Goal: Information Seeking & Learning: Compare options

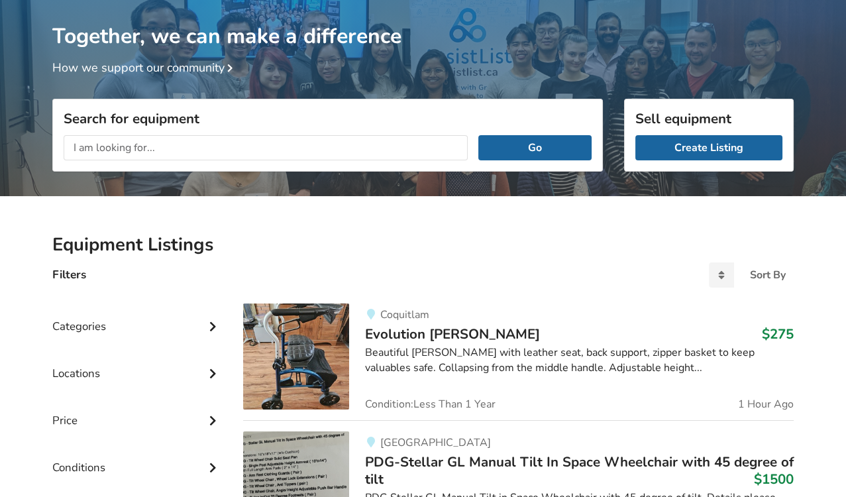
scroll to position [94, 0]
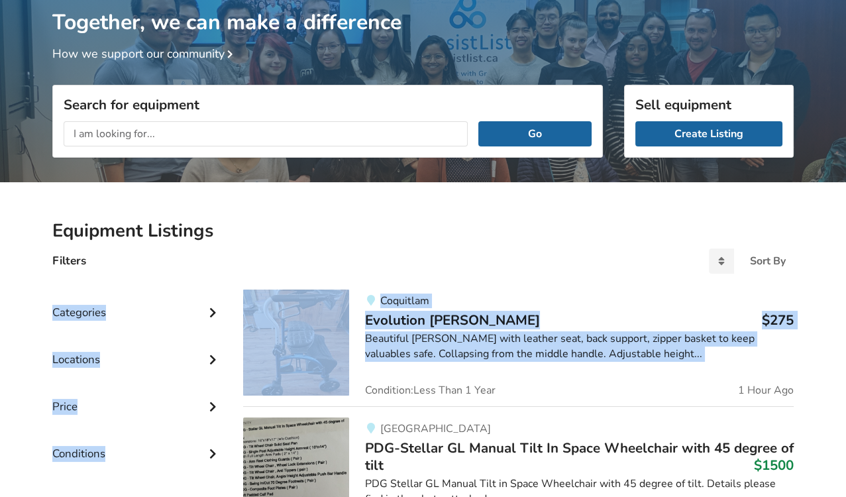
drag, startPoint x: 417, startPoint y: 271, endPoint x: 385, endPoint y: 362, distance: 96.3
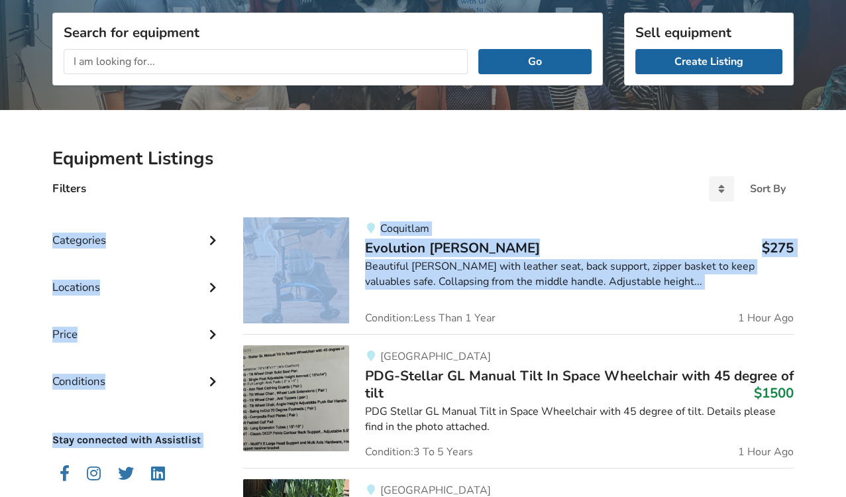
scroll to position [169, 0]
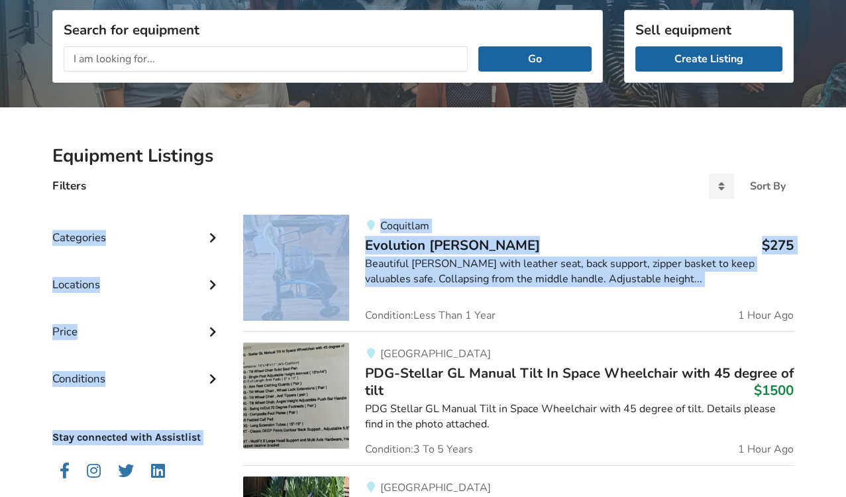
click at [301, 391] on img at bounding box center [296, 395] width 106 height 106
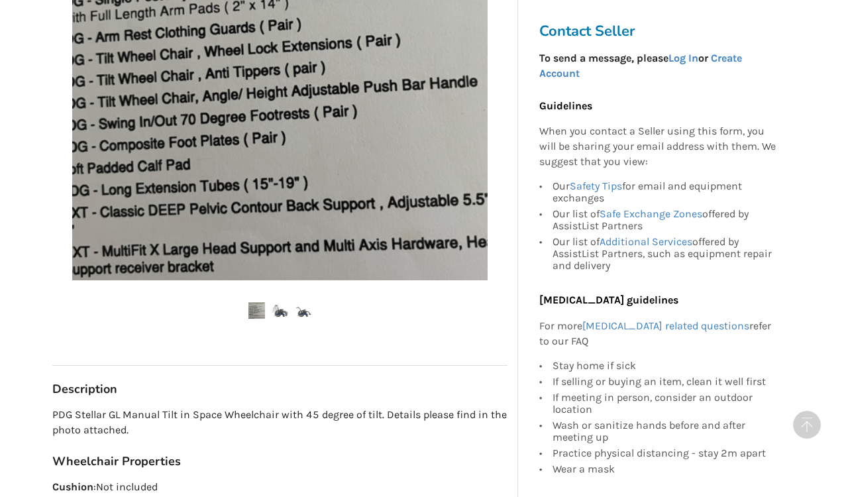
scroll to position [436, 0]
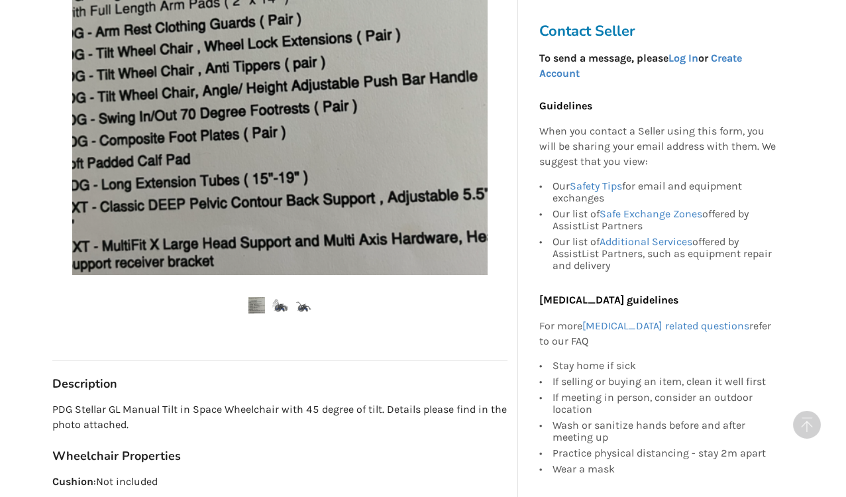
click at [281, 307] on img at bounding box center [279, 305] width 17 height 17
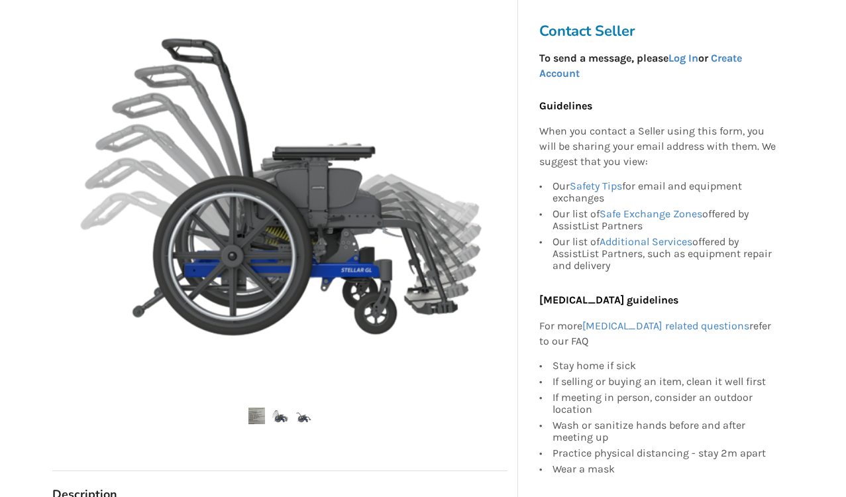
scroll to position [319, 0]
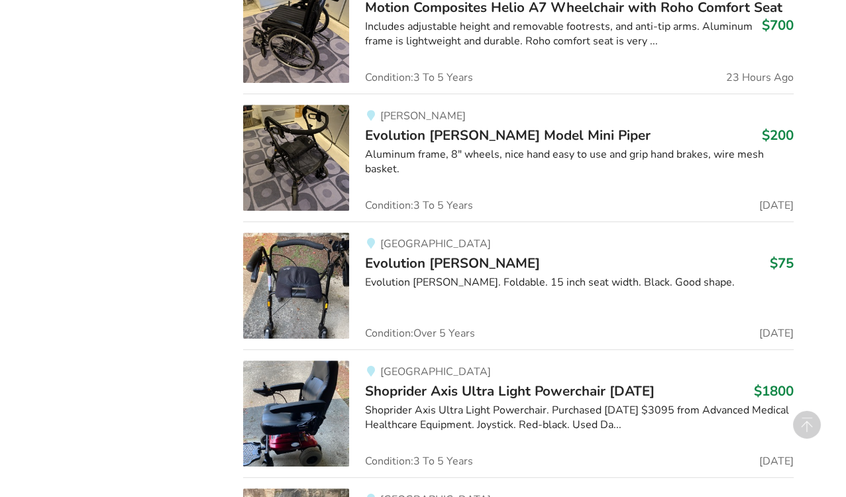
scroll to position [1447, 0]
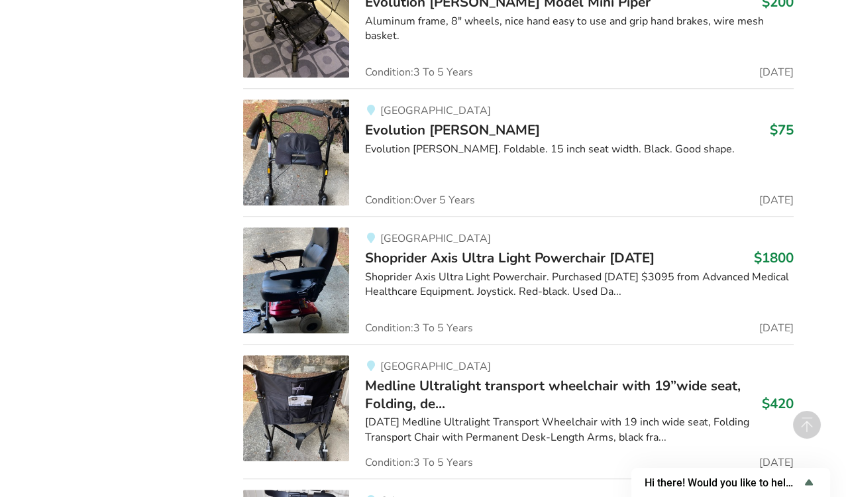
click at [417, 394] on span "Medline Ultralight transport wheelchair with 19”wide seat, Folding, de..." at bounding box center [552, 394] width 375 height 36
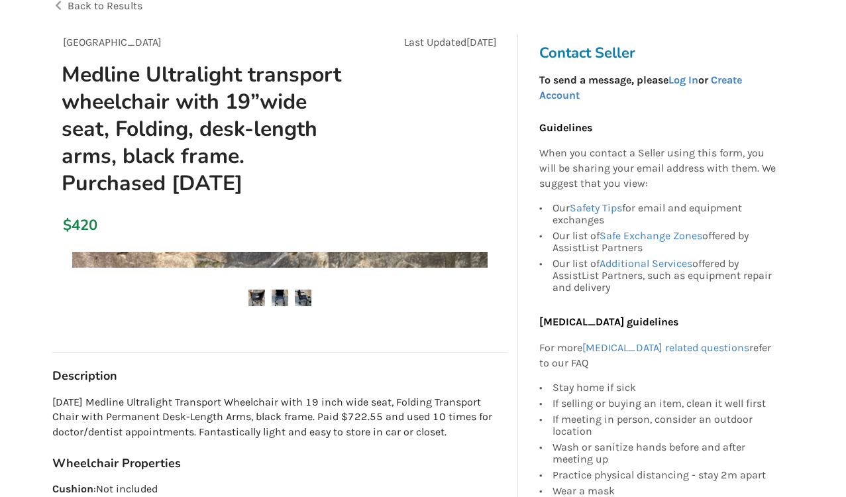
scroll to position [99, 0]
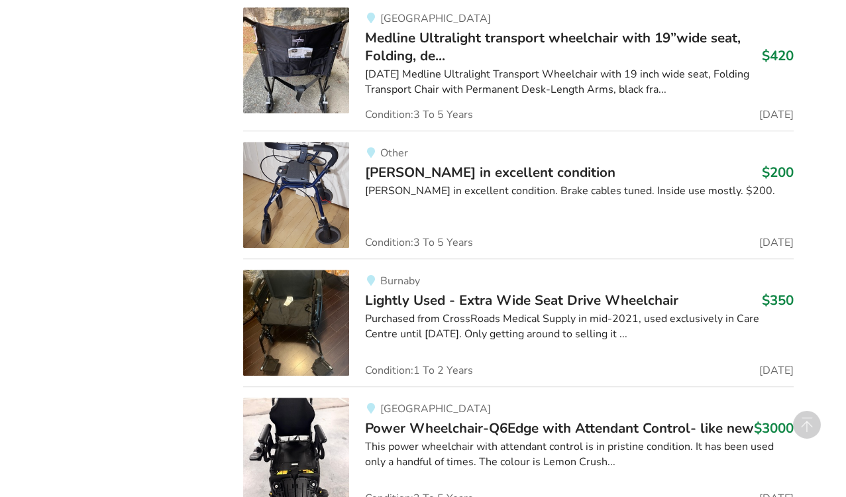
scroll to position [1929, 0]
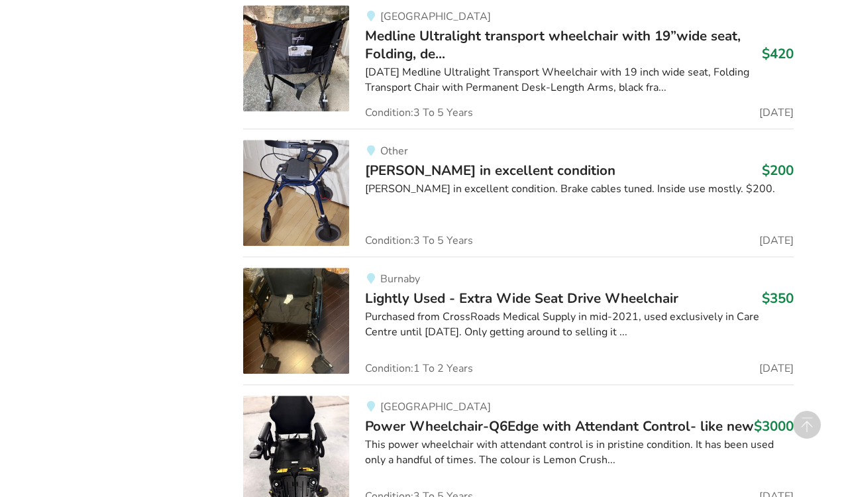
click at [261, 308] on img at bounding box center [296, 320] width 106 height 106
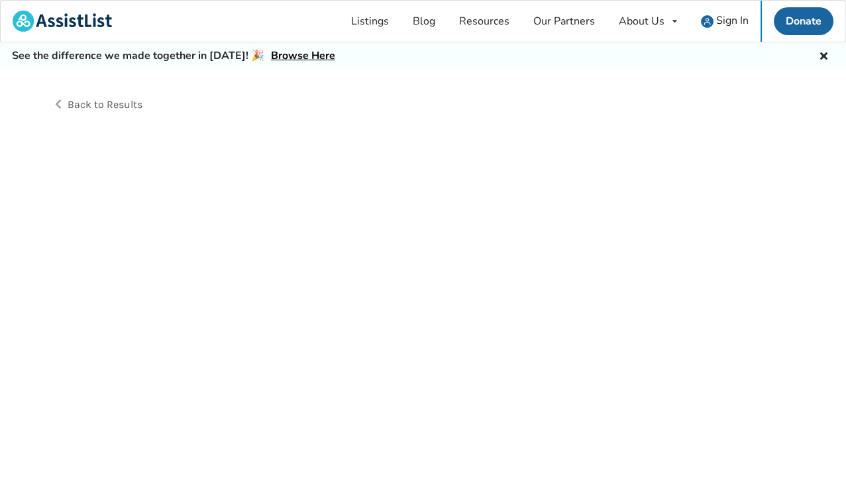
click at [261, 308] on div "Back to Results" at bounding box center [423, 298] width 846 height 457
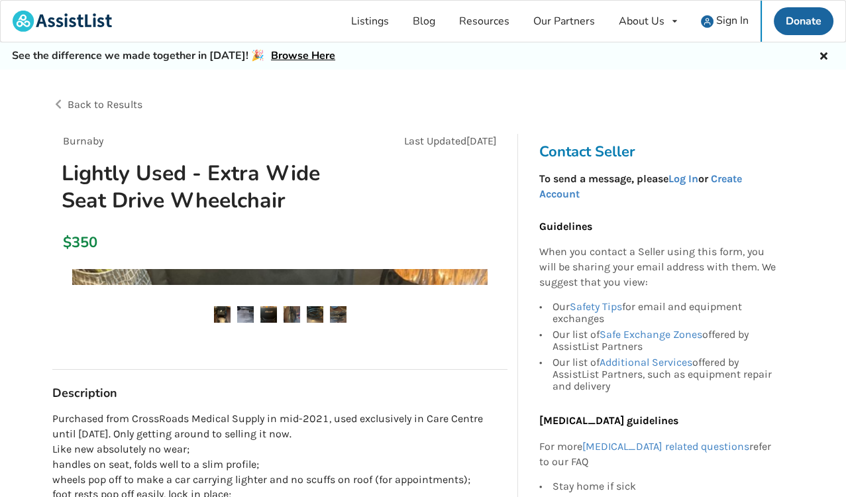
scroll to position [23, 0]
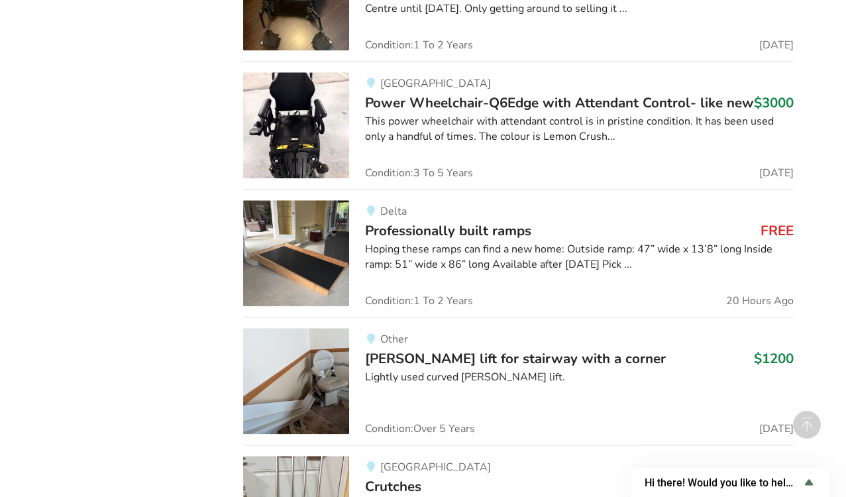
scroll to position [2293, 0]
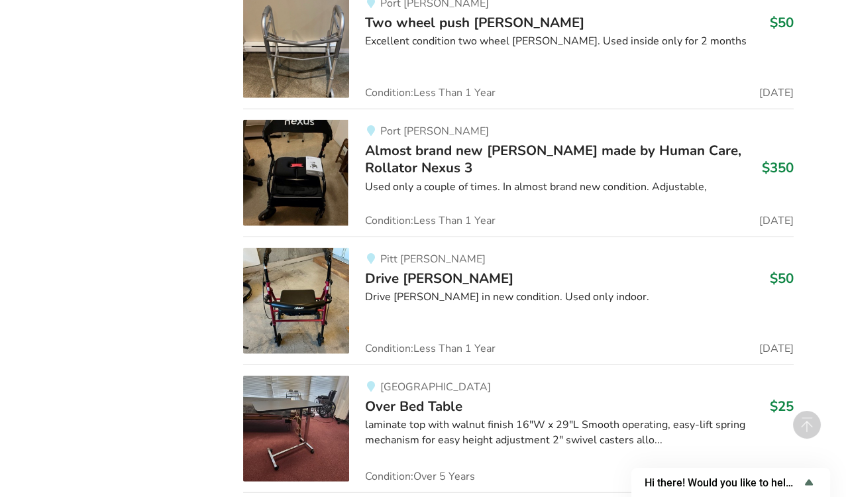
scroll to position [4644, 0]
click at [448, 441] on div "Richmond Over Bed Table $25 laminate top with walnut finish 16"W x 29"L Smooth …" at bounding box center [571, 428] width 444 height 106
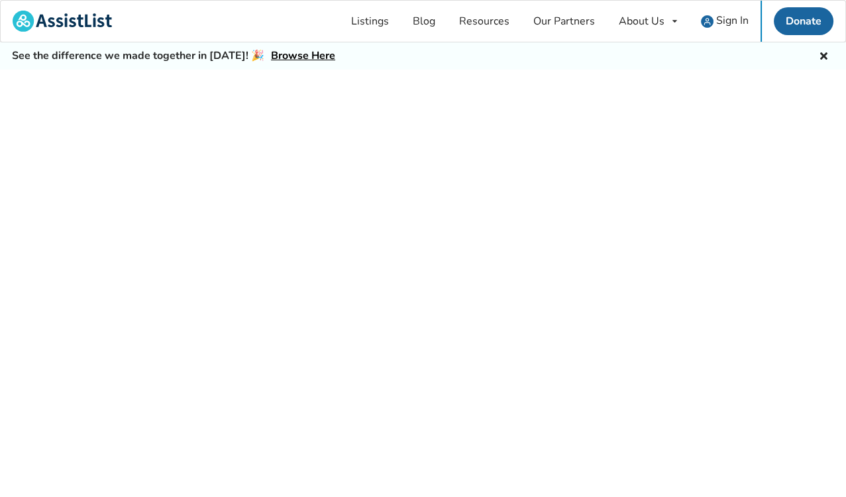
click at [448, 441] on div at bounding box center [423, 298] width 846 height 457
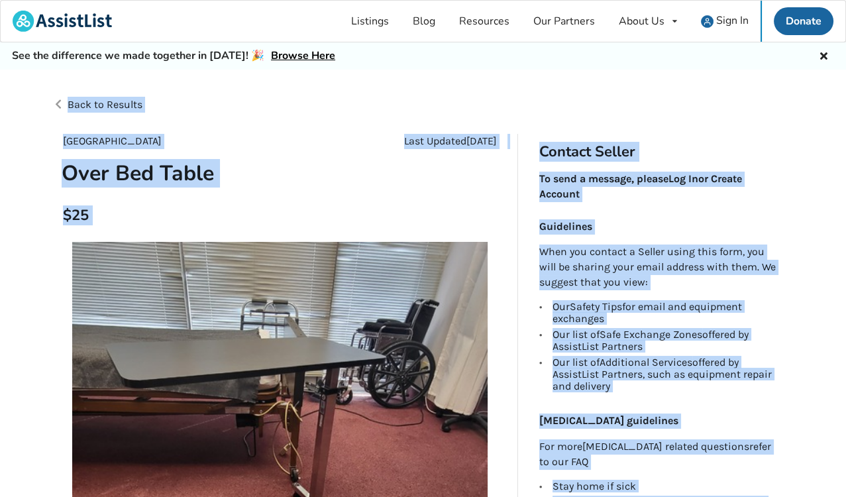
click at [395, 435] on img at bounding box center [279, 449] width 415 height 415
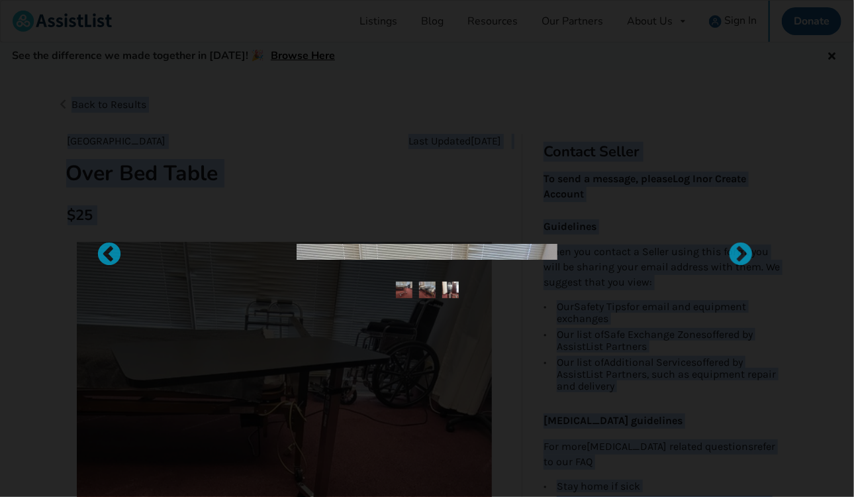
click at [421, 396] on div at bounding box center [427, 248] width 854 height 497
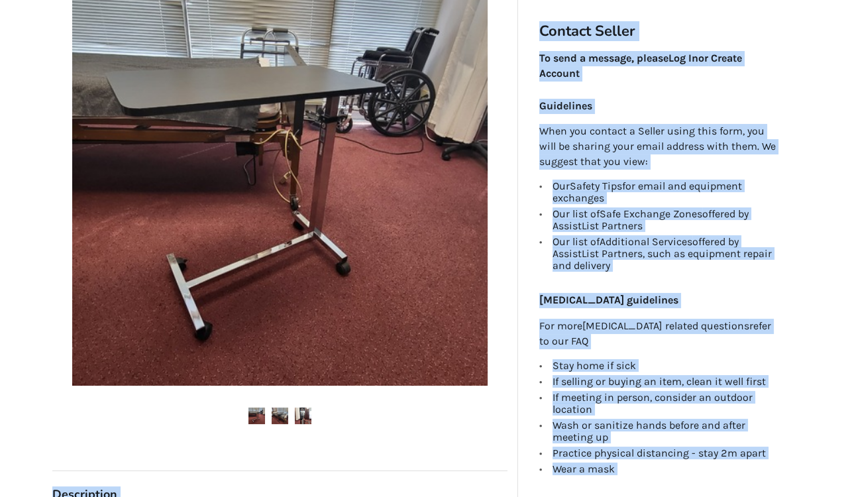
scroll to position [340, 0]
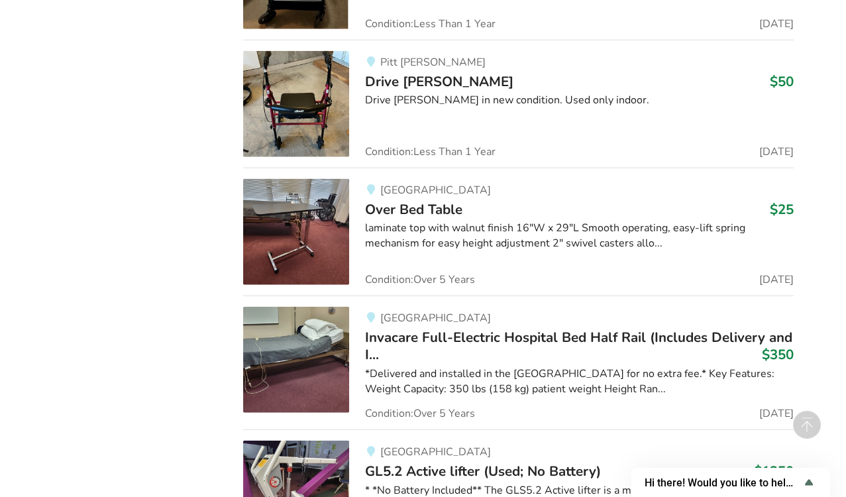
scroll to position [4841, 0]
click at [425, 328] on span "Invacare Full-Electric Hospital Bed Half Rail (Includes Delivery and I..." at bounding box center [578, 345] width 427 height 36
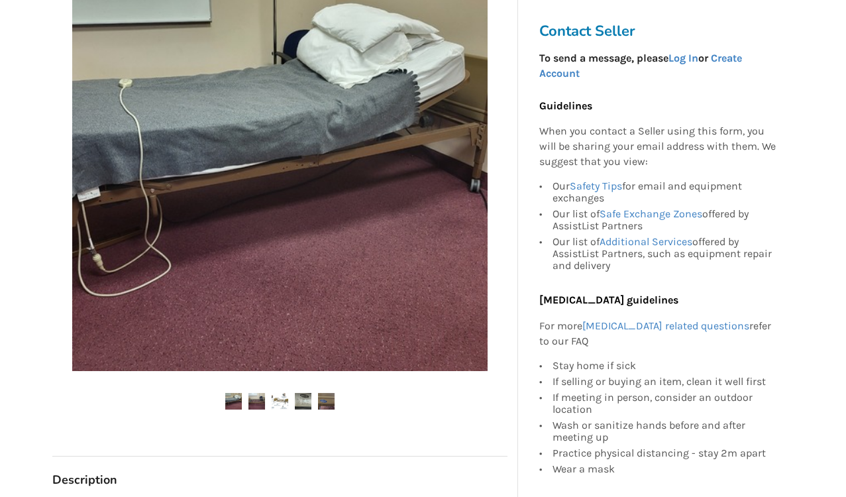
scroll to position [369, 0]
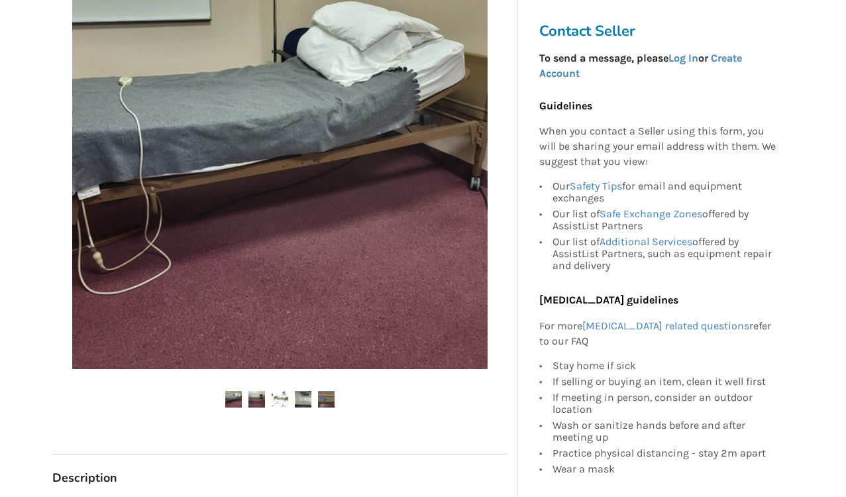
click at [236, 394] on img at bounding box center [233, 399] width 17 height 17
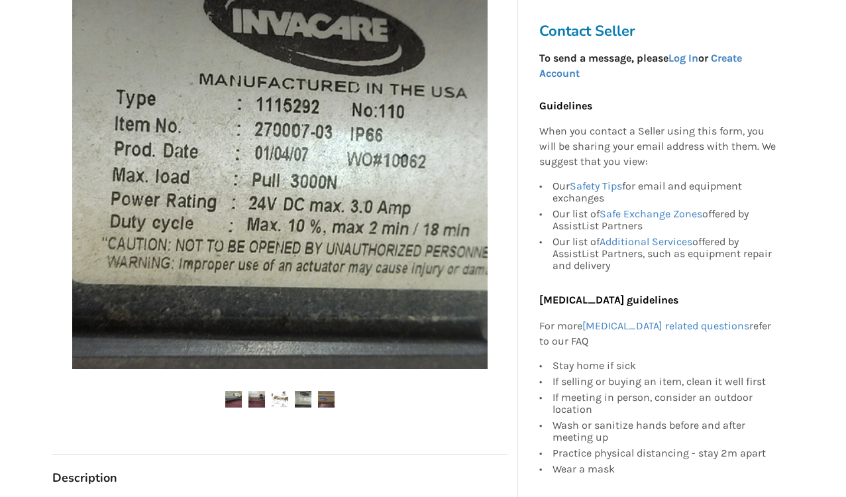
drag, startPoint x: 256, startPoint y: 396, endPoint x: 445, endPoint y: 375, distance: 190.5
click at [445, 375] on div at bounding box center [279, 189] width 455 height 485
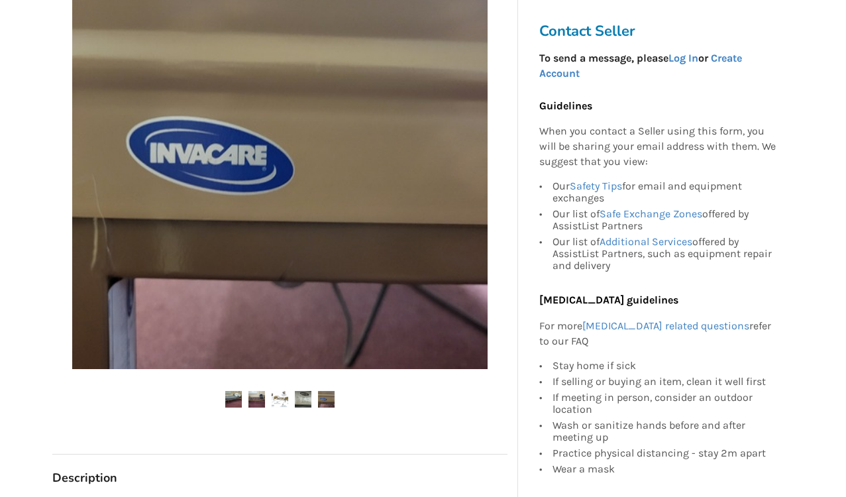
click at [328, 397] on img at bounding box center [326, 399] width 17 height 17
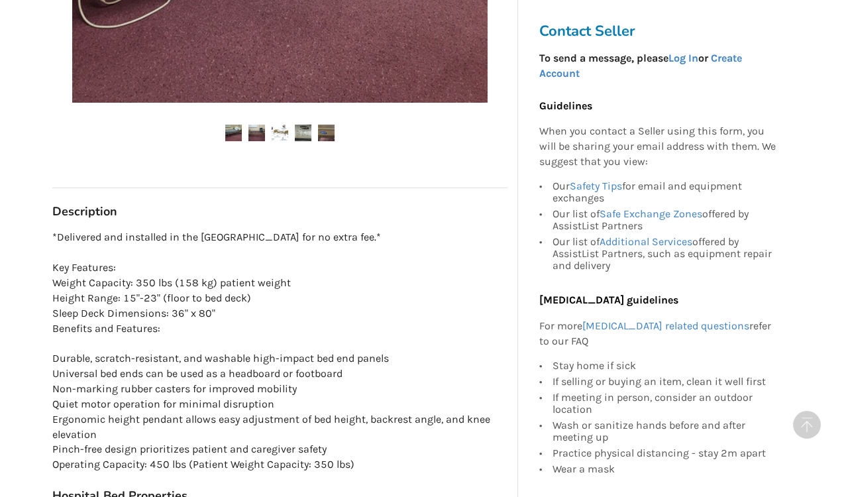
scroll to position [636, 0]
click at [330, 468] on p "*Delivered and installed in the lower mainland for no extra fee.* Key Features:…" at bounding box center [279, 350] width 455 height 242
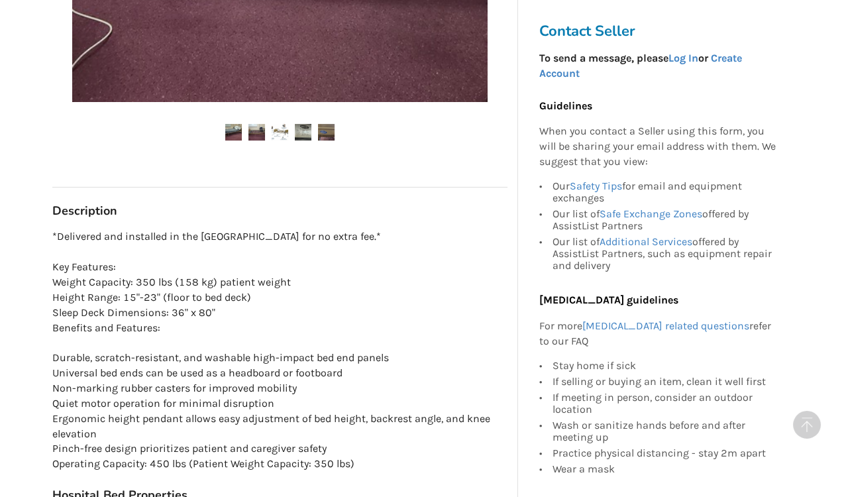
click at [366, 460] on p "*Delivered and installed in the lower mainland for no extra fee.* Key Features:…" at bounding box center [279, 350] width 455 height 242
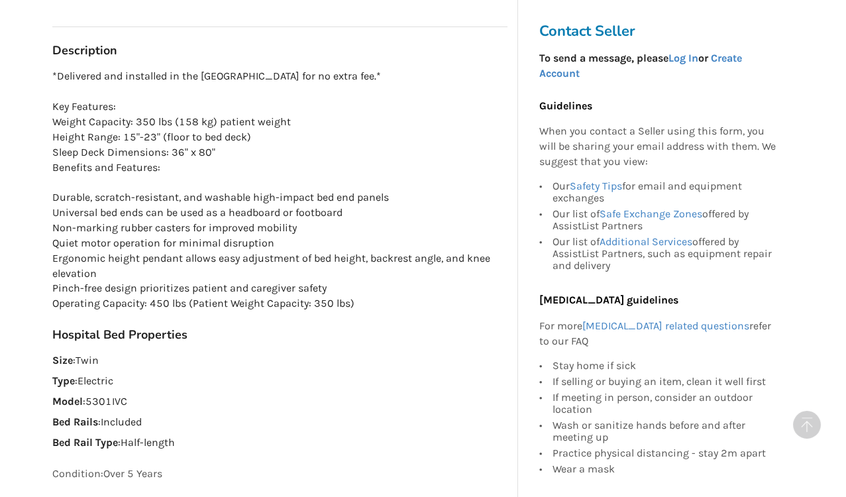
scroll to position [796, 0]
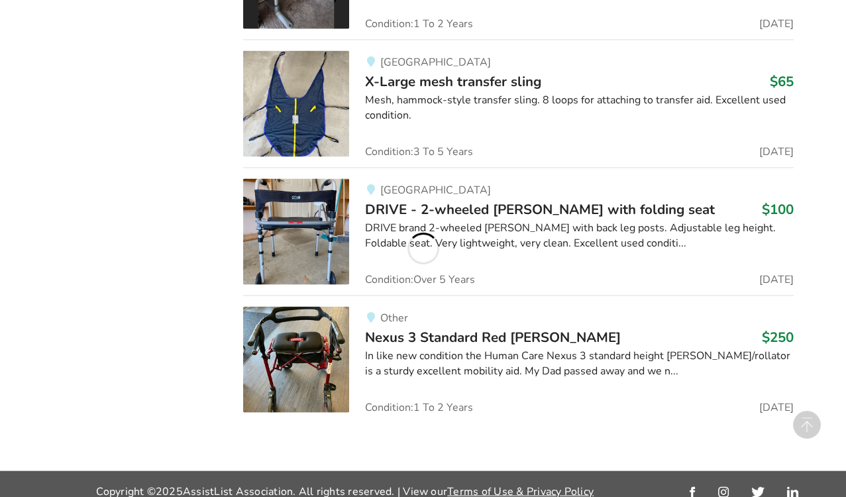
scroll to position [4841, 0]
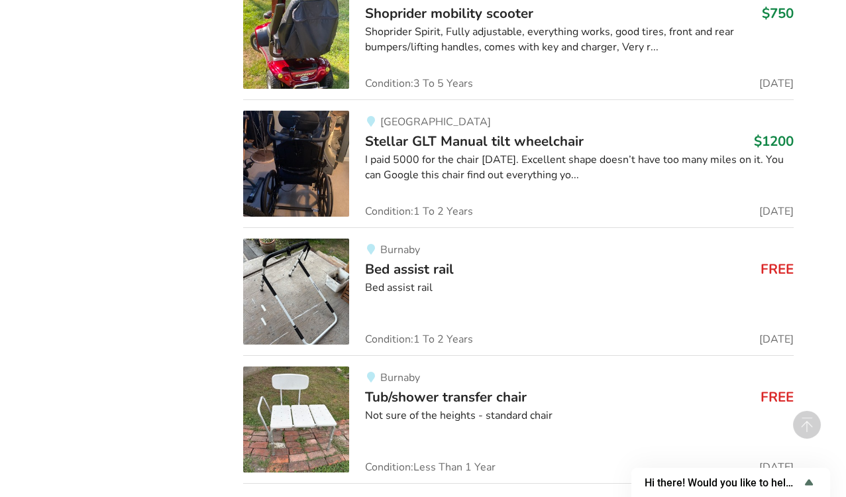
scroll to position [7363, 0]
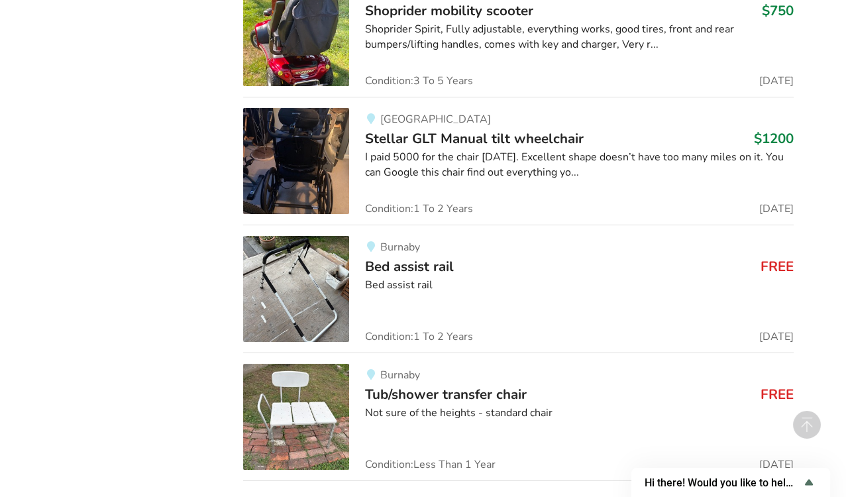
click at [301, 393] on img at bounding box center [296, 416] width 106 height 106
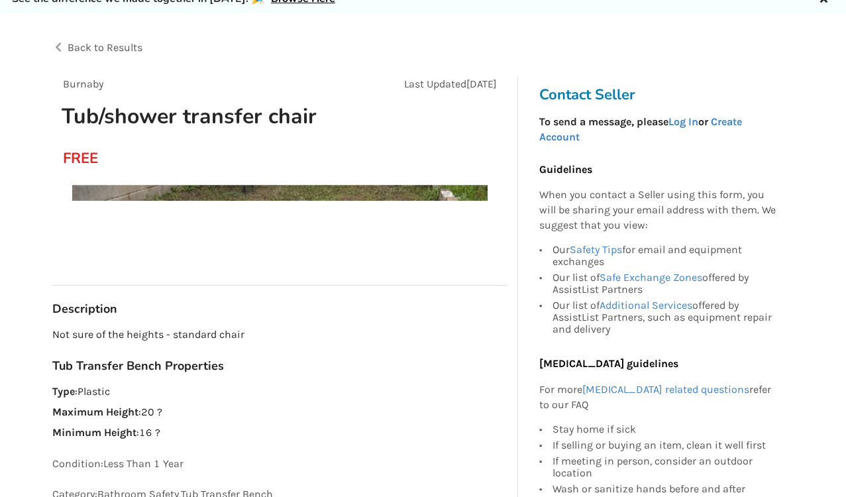
scroll to position [58, 0]
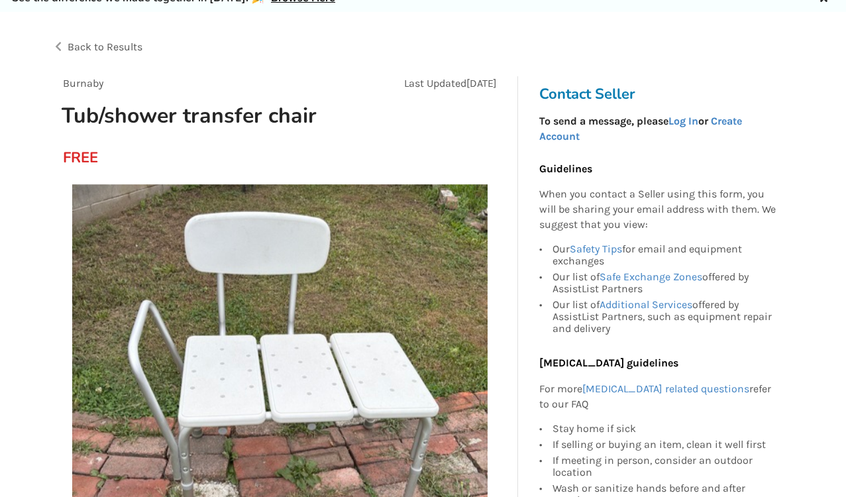
click at [301, 393] on img at bounding box center [279, 391] width 415 height 415
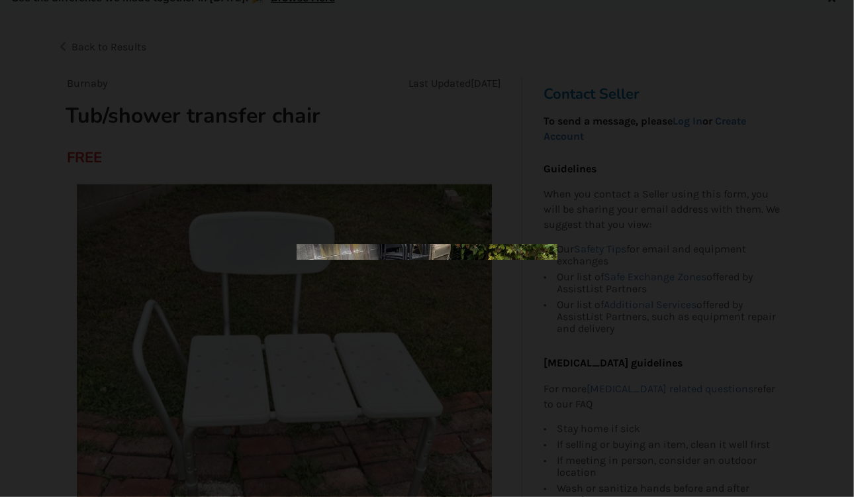
click at [301, 393] on div at bounding box center [427, 248] width 854 height 497
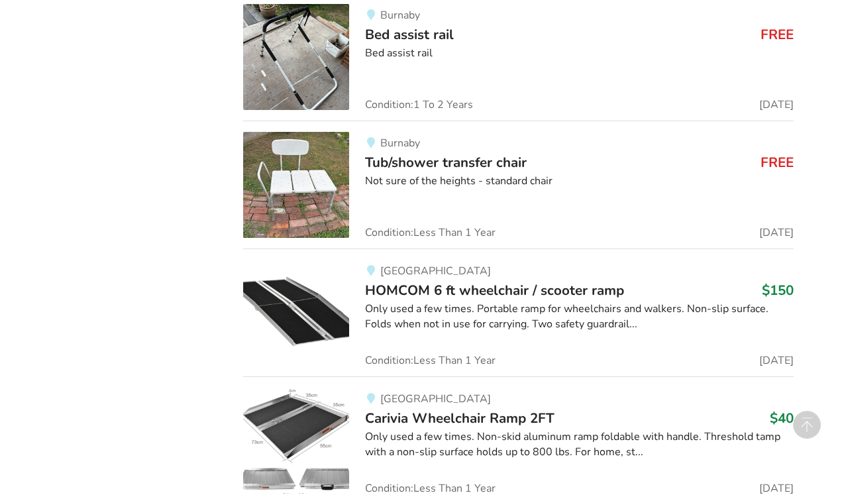
scroll to position [7594, 0]
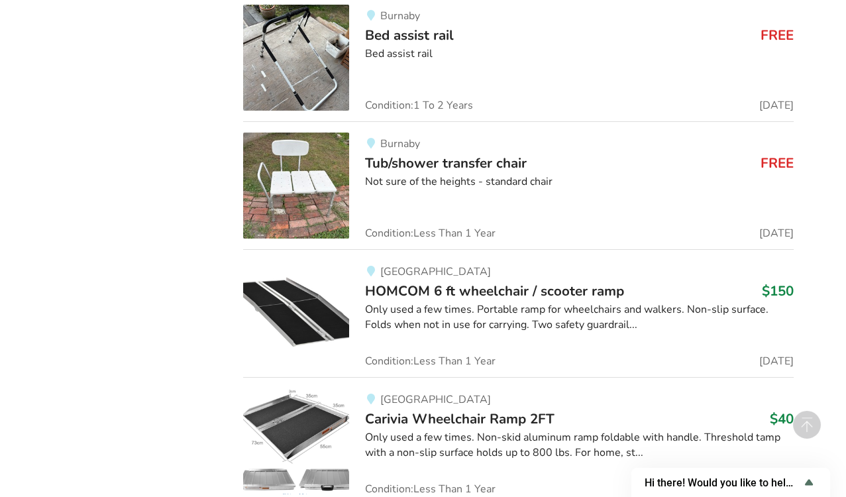
click at [307, 392] on img at bounding box center [296, 441] width 106 height 106
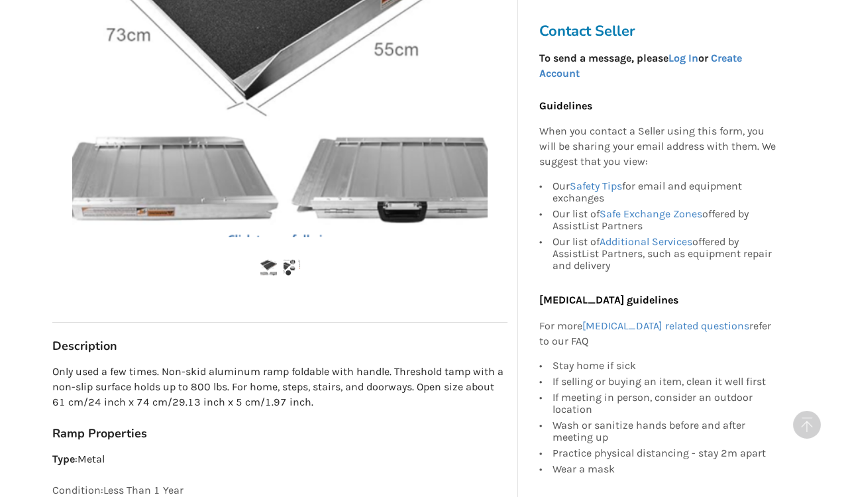
scroll to position [446, 0]
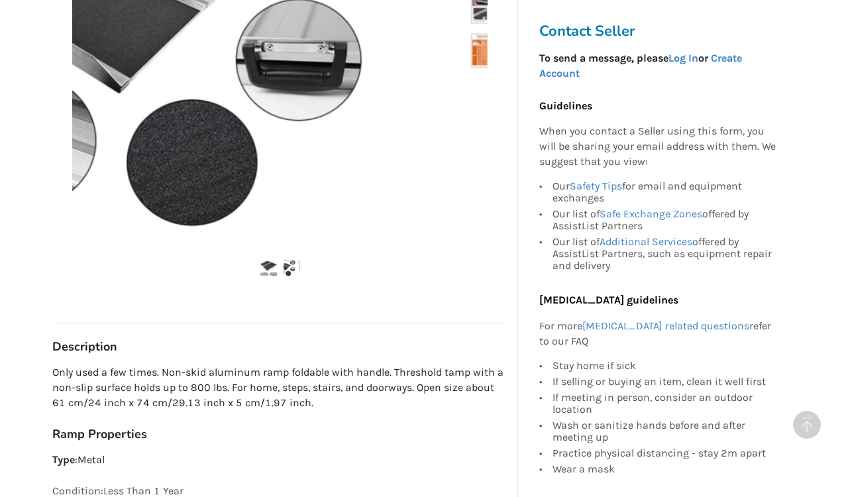
click at [252, 443] on div "Ramp Properties Type : Metal" at bounding box center [279, 446] width 455 height 41
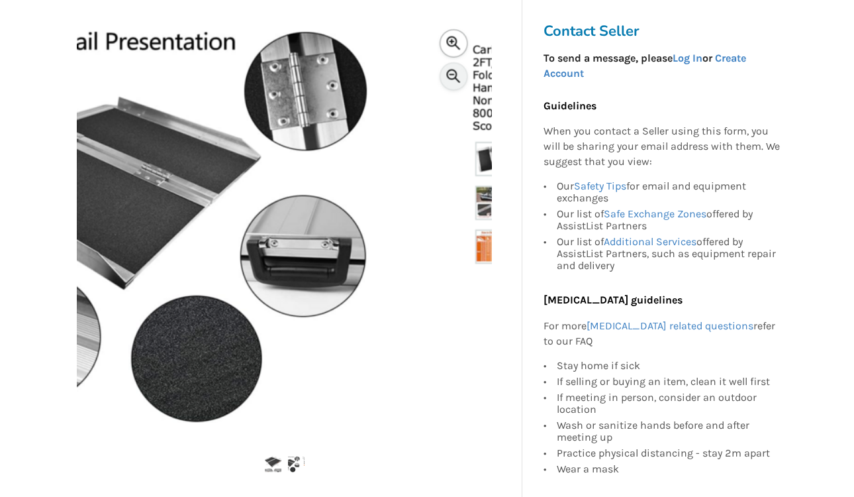
scroll to position [248, 0]
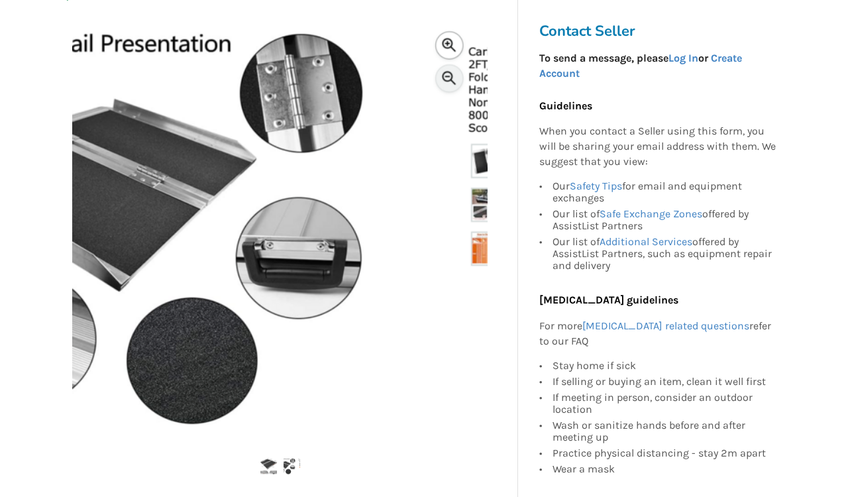
click at [480, 199] on img at bounding box center [279, 228] width 415 height 415
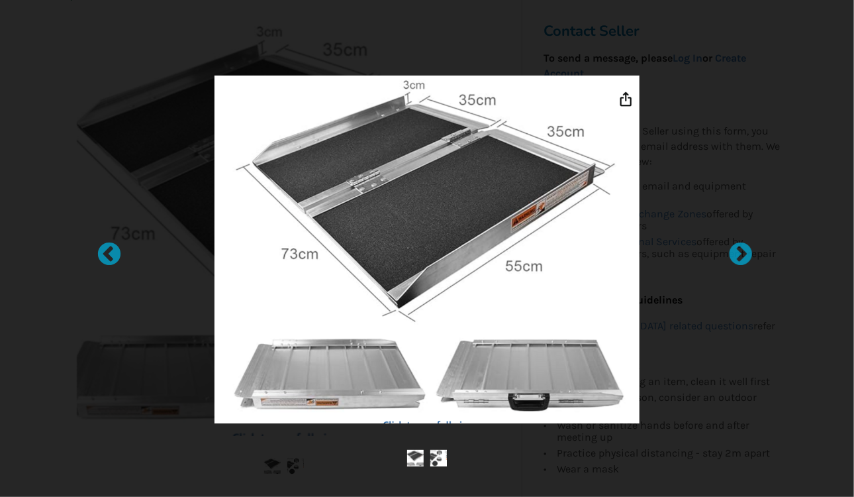
click at [512, 210] on img at bounding box center [427, 249] width 425 height 348
drag, startPoint x: 512, startPoint y: 210, endPoint x: 381, endPoint y: 60, distance: 199.9
click at [381, 60] on div at bounding box center [427, 248] width 596 height 391
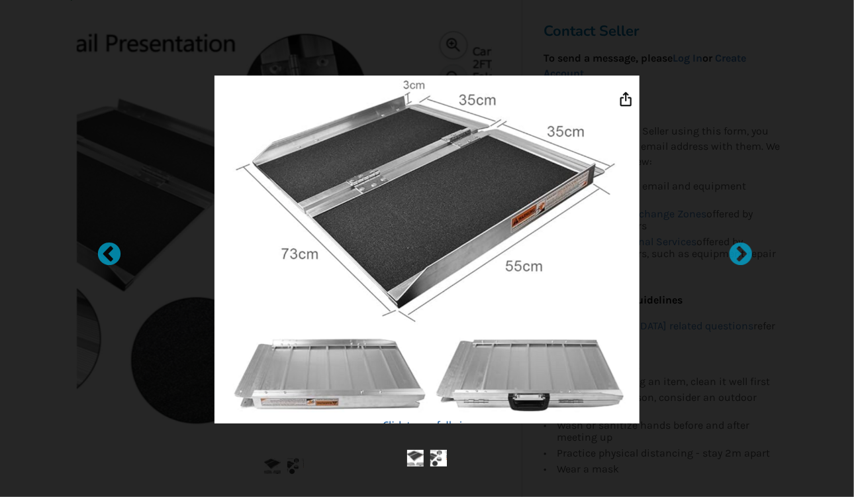
scroll to position [249, 0]
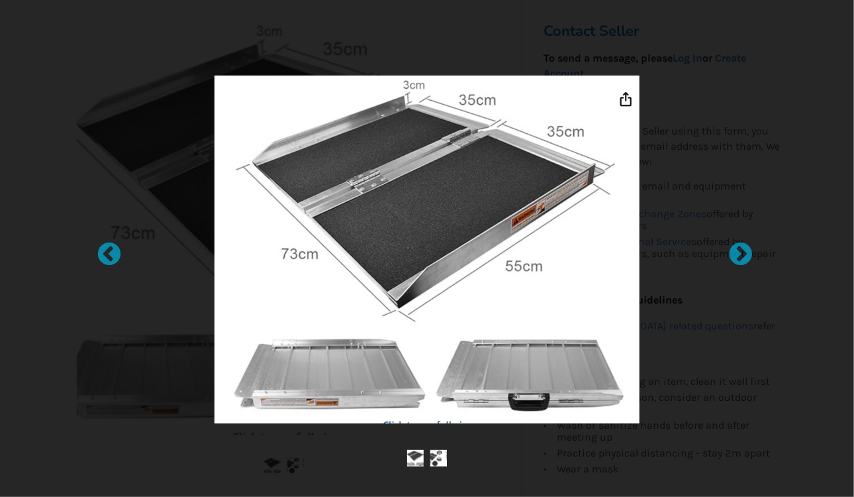
click at [579, 258] on img at bounding box center [427, 249] width 425 height 348
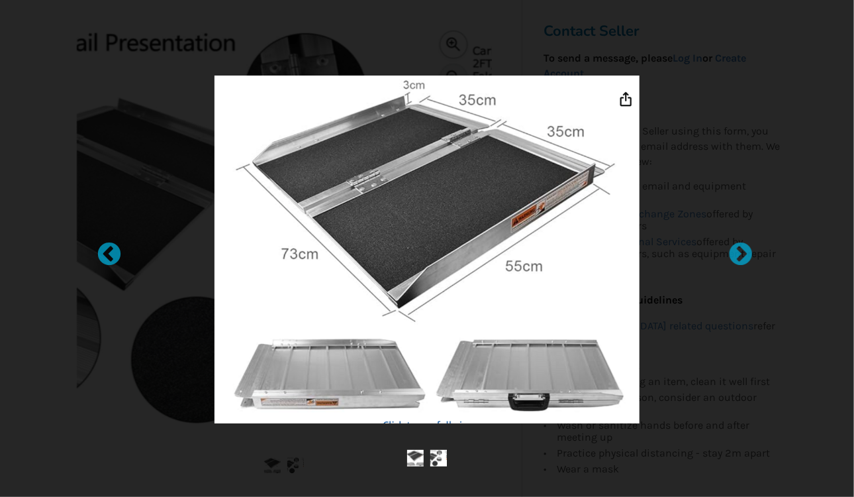
click at [579, 258] on img at bounding box center [427, 249] width 425 height 348
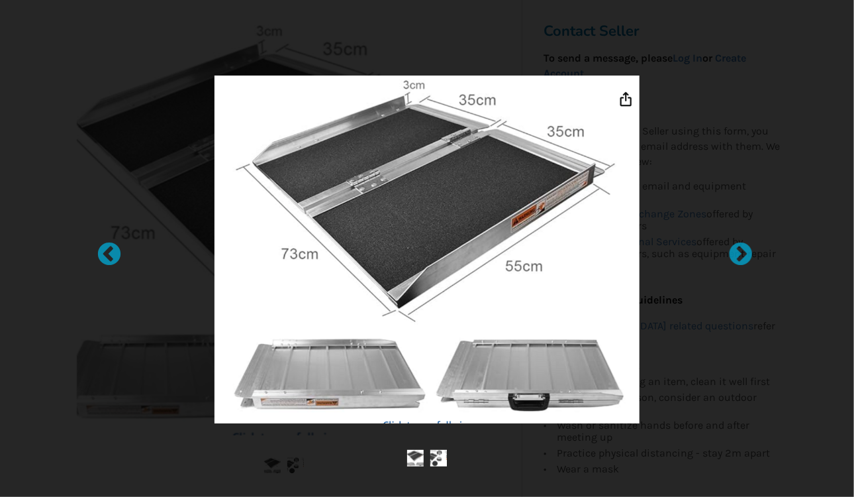
click at [579, 258] on img at bounding box center [427, 249] width 425 height 348
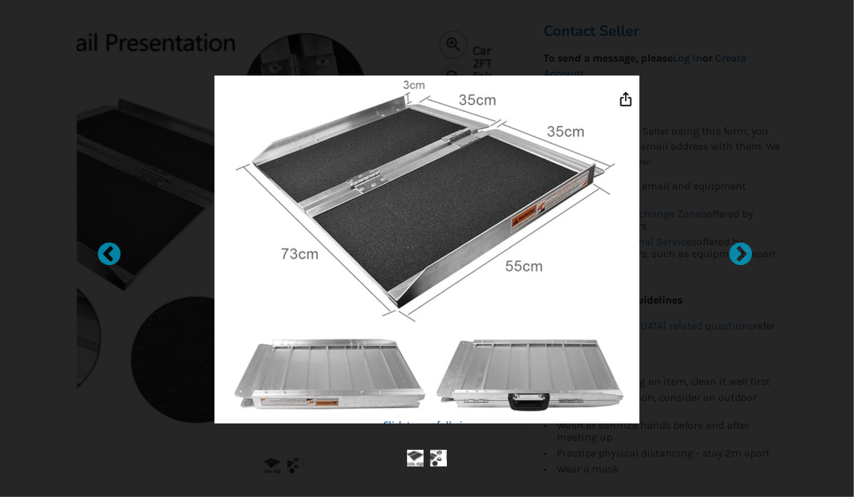
click at [579, 258] on img at bounding box center [427, 249] width 425 height 348
click at [604, 248] on img at bounding box center [427, 249] width 425 height 348
click at [109, 255] on div at bounding box center [102, 248] width 13 height 13
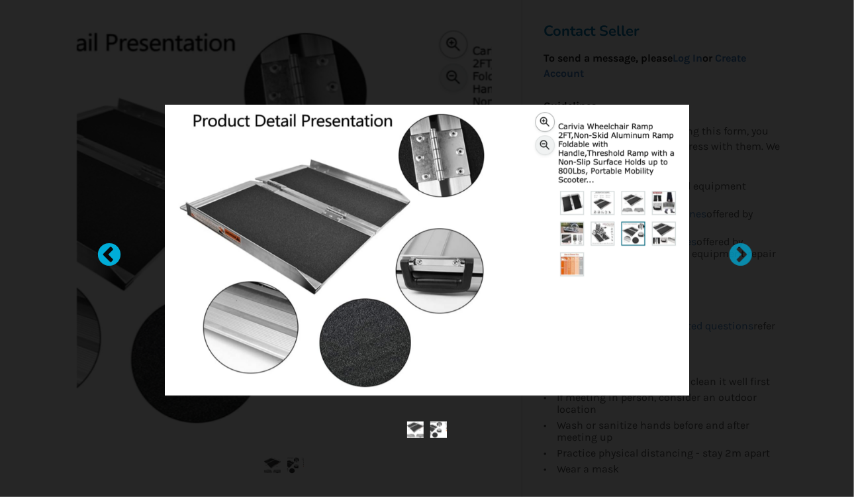
click at [109, 255] on div at bounding box center [102, 248] width 13 height 13
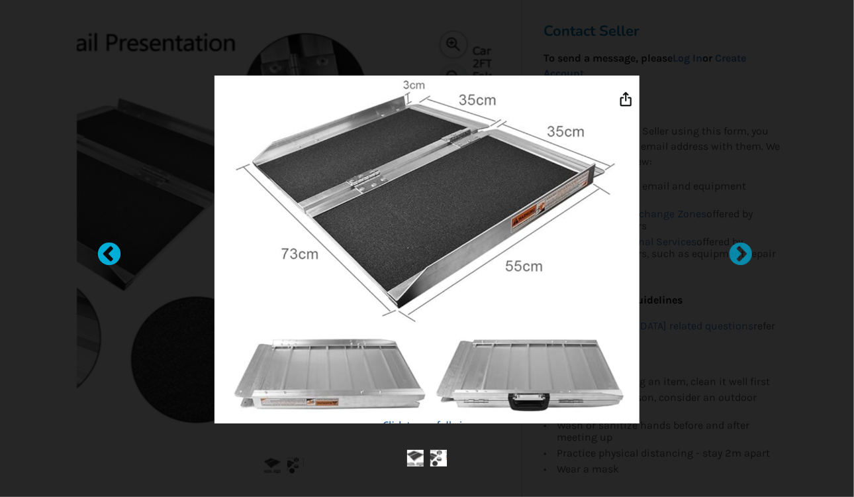
click at [109, 255] on div at bounding box center [102, 248] width 13 height 13
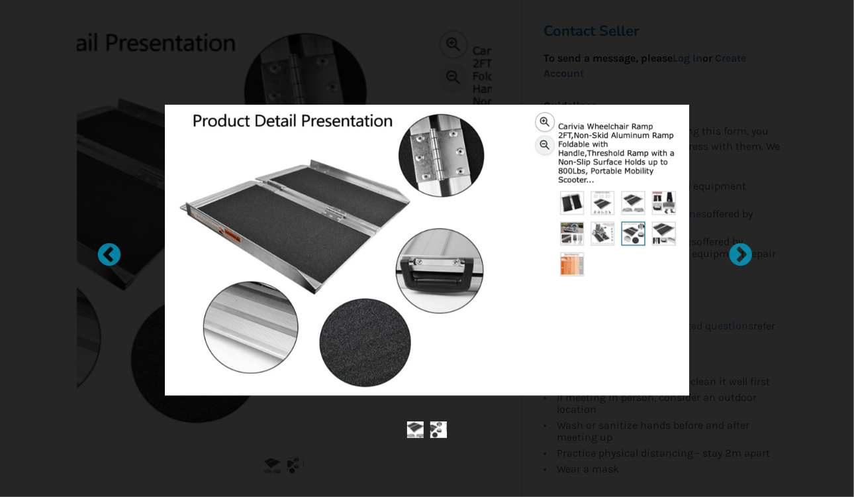
click at [505, 207] on img at bounding box center [427, 250] width 524 height 291
click at [109, 250] on div at bounding box center [102, 248] width 13 height 13
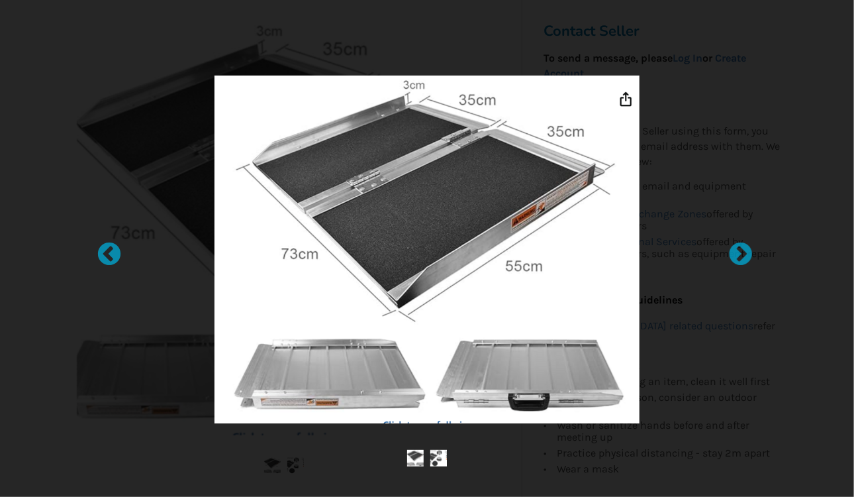
click at [624, 97] on img at bounding box center [427, 220] width 524 height 291
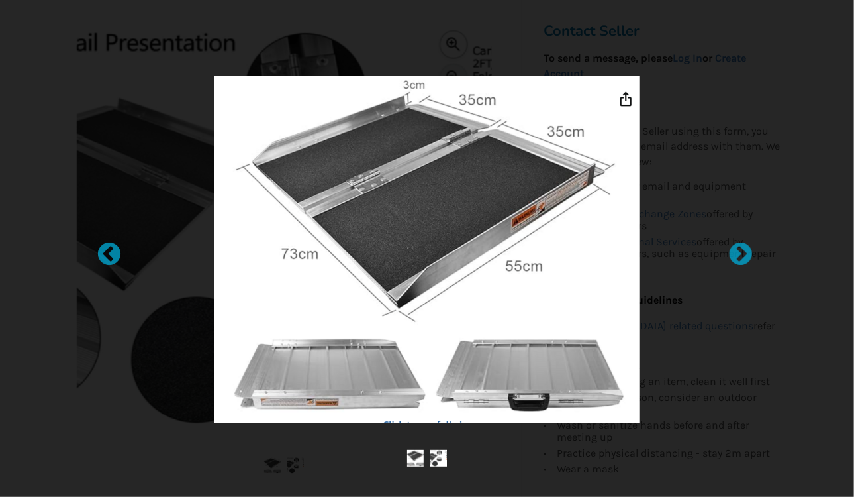
click at [623, 97] on img at bounding box center [427, 220] width 524 height 291
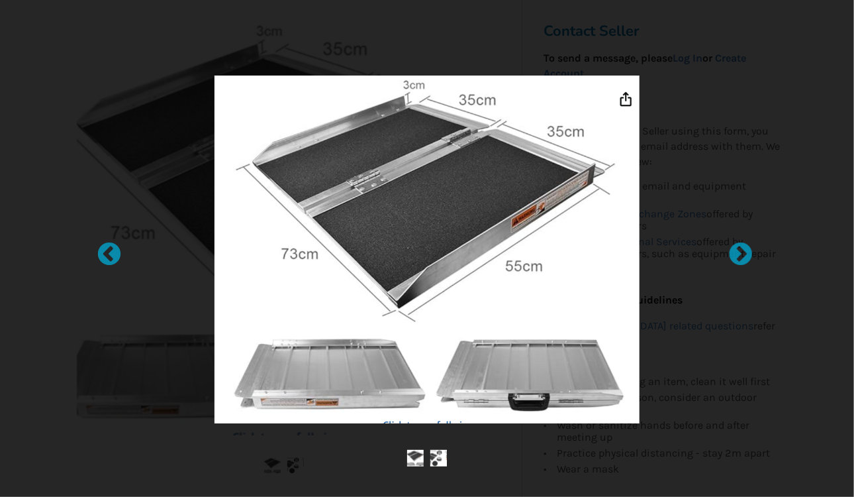
click at [601, 81] on img at bounding box center [427, 220] width 524 height 291
click at [739, 250] on div at bounding box center [734, 248] width 13 height 13
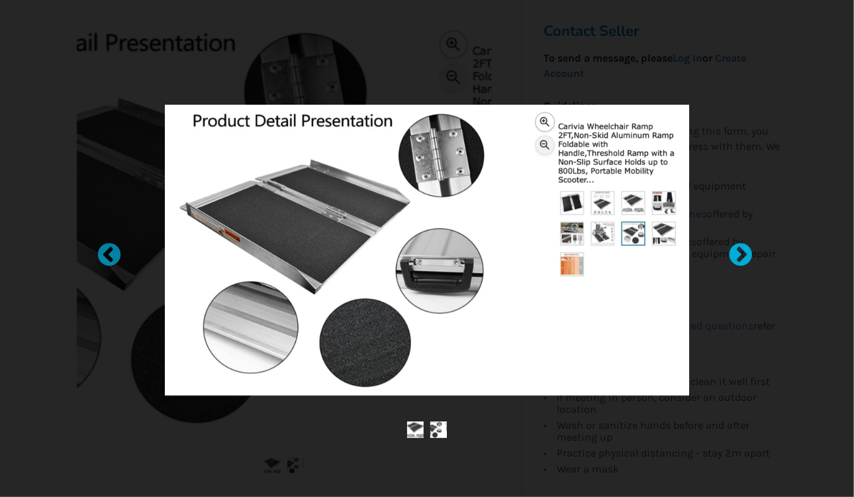
click at [739, 250] on div at bounding box center [734, 248] width 13 height 13
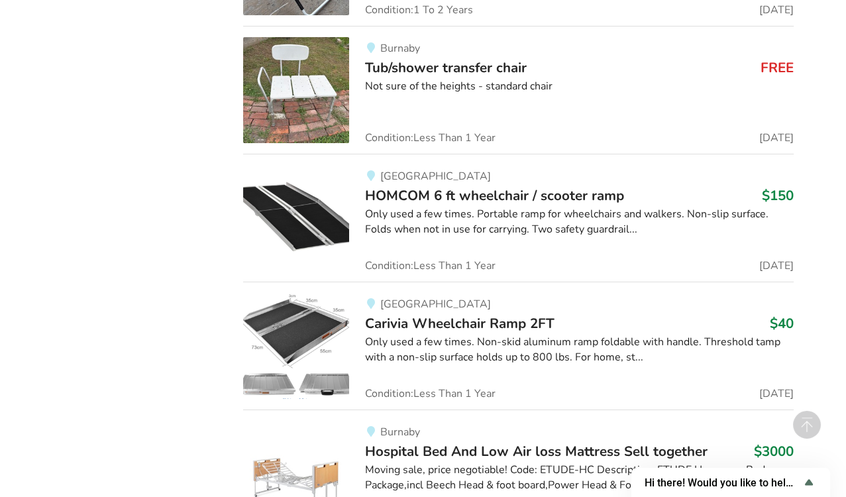
scroll to position [7688, 0]
click at [734, 463] on div "Moving sale, price negotiable! Code: ETUDE-HC Description: ETUDE Homecare Bed P…" at bounding box center [579, 478] width 428 height 30
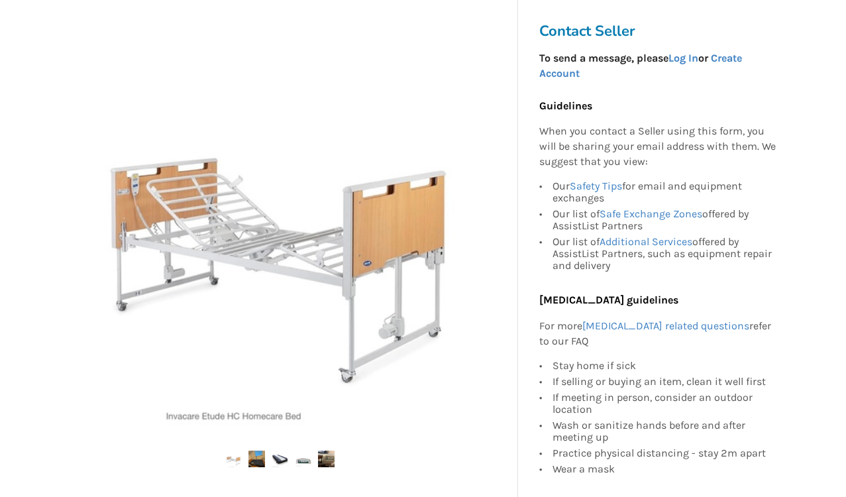
scroll to position [257, 0]
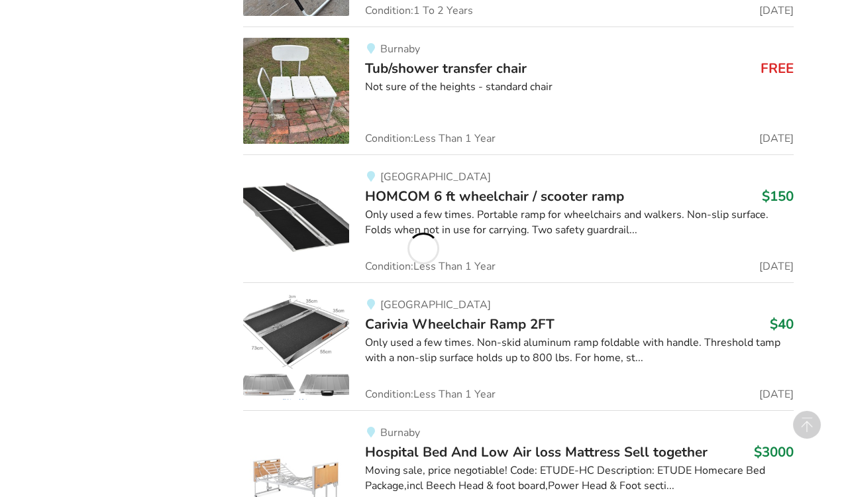
scroll to position [1380, 0]
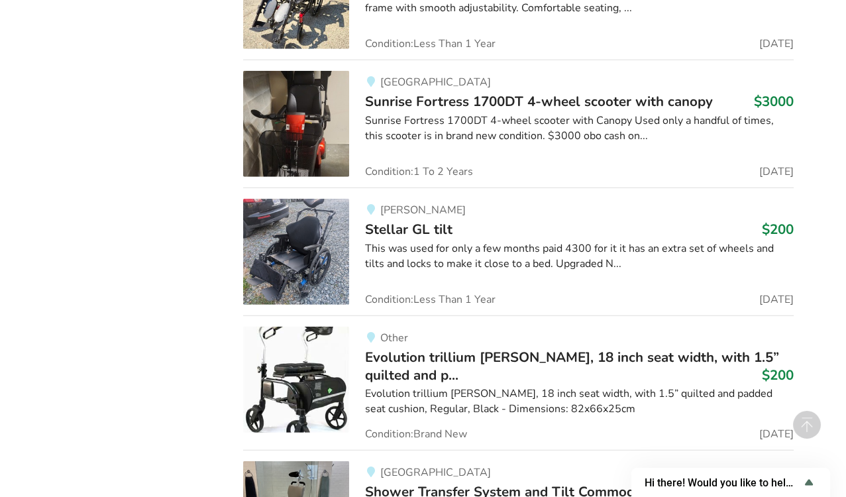
scroll to position [12669, 0]
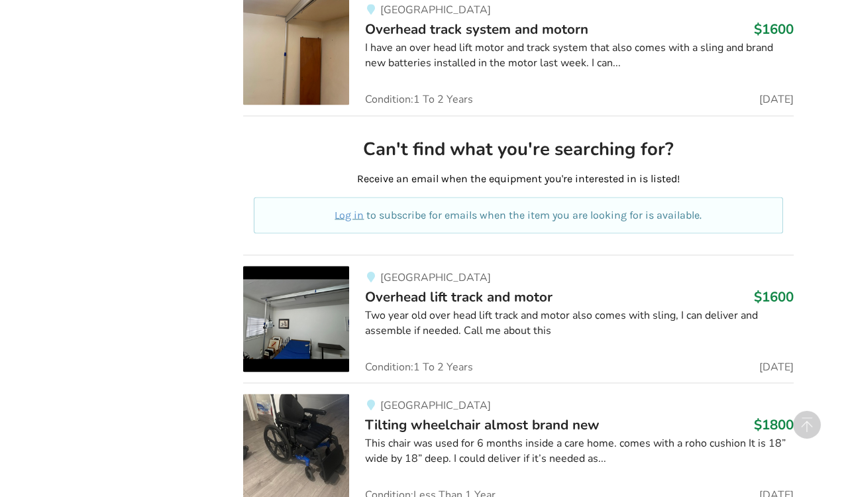
scroll to position [3476, 0]
